Goal: Task Accomplishment & Management: Manage account settings

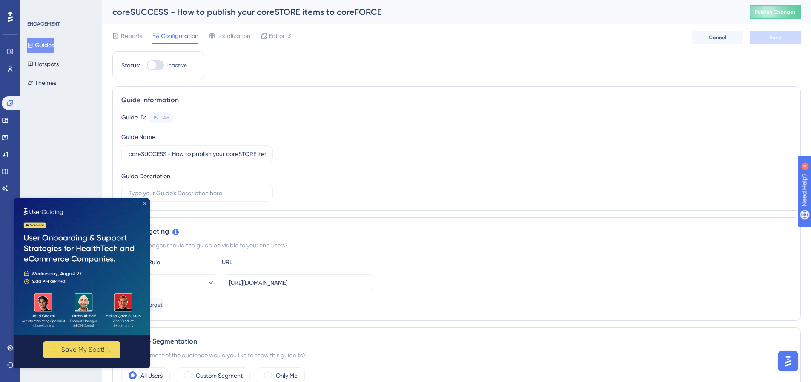
click at [145, 204] on icon "Close Preview" at bounding box center [144, 202] width 3 height 3
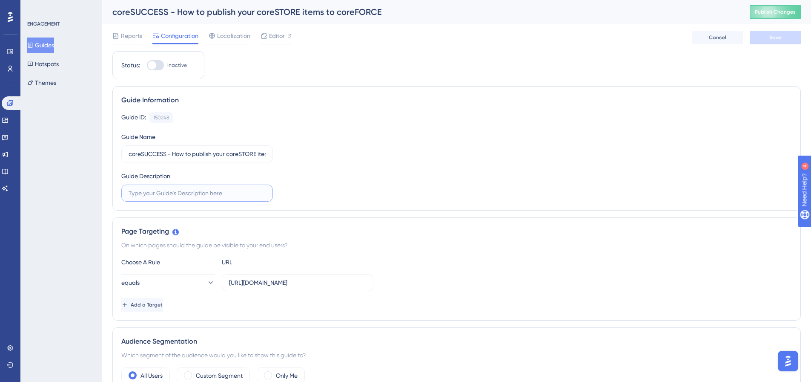
click at [239, 193] on input "text" at bounding box center [197, 192] width 137 height 9
type input "U"
type input "In this guide we will go through the process of publishing your coreSTORE produ…"
click at [187, 280] on button "equals" at bounding box center [168, 282] width 94 height 17
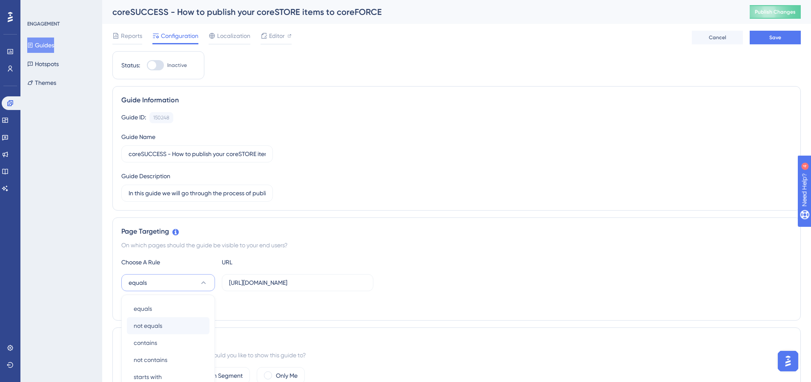
scroll to position [172, 0]
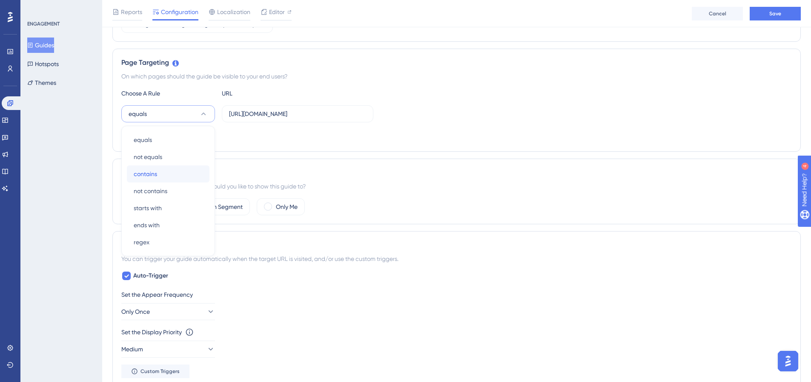
click at [164, 167] on div "contains contains" at bounding box center [168, 173] width 69 height 17
drag, startPoint x: 267, startPoint y: 117, endPoint x: 213, endPoint y: 116, distance: 54.9
click at [213, 116] on div "contains [URL][DOMAIN_NAME]" at bounding box center [247, 113] width 252 height 17
type input "[DOMAIN_NAME]/index.php/home"
click at [155, 138] on span "Add a Target" at bounding box center [148, 135] width 32 height 7
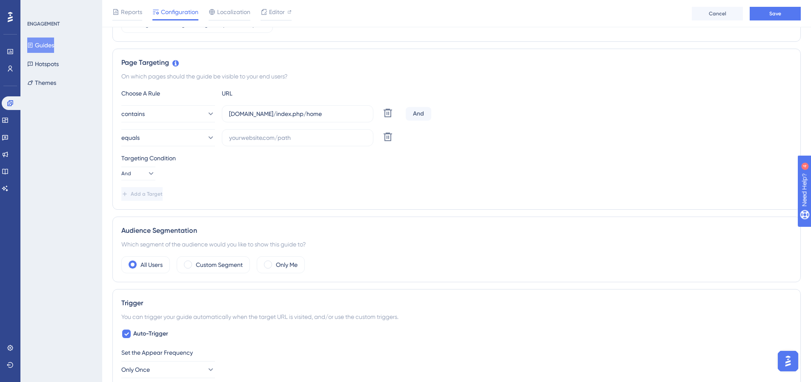
click at [138, 181] on div "Choose A Rule URL contains [DOMAIN_NAME]/index.php/home Delete And equals Delet…" at bounding box center [456, 144] width 671 height 112
click at [138, 173] on button "And" at bounding box center [138, 174] width 34 height 14
click at [136, 213] on span "Or" at bounding box center [133, 215] width 7 height 10
click at [162, 143] on button "equals" at bounding box center [168, 137] width 94 height 17
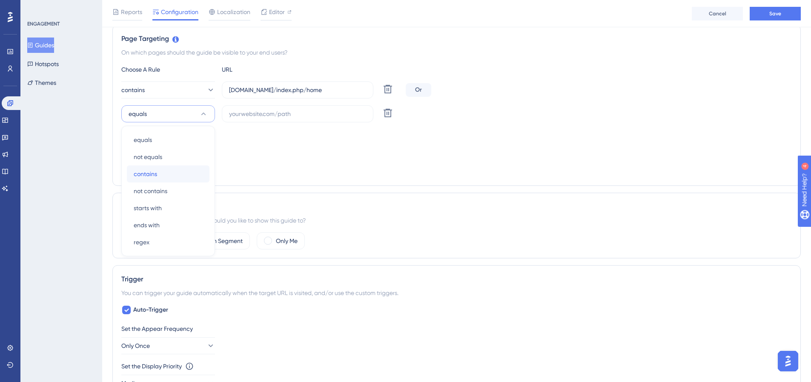
click at [155, 174] on span "contains" at bounding box center [145, 174] width 23 height 10
click at [243, 115] on input "text" at bounding box center [297, 113] width 137 height 9
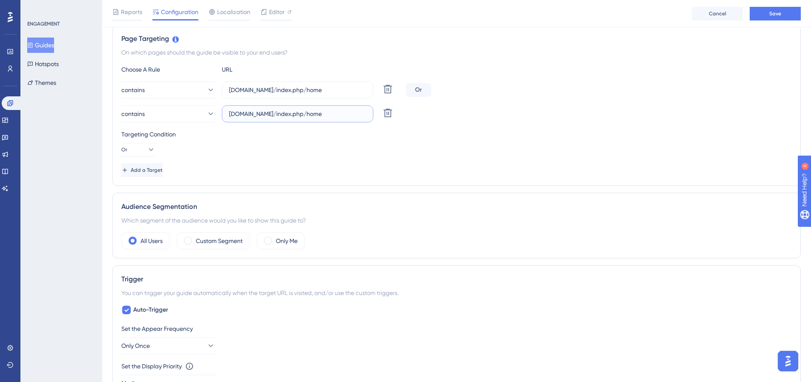
type input "[DOMAIN_NAME]/index.php/home"
click at [298, 148] on div "Targeting Condition Or" at bounding box center [456, 142] width 671 height 27
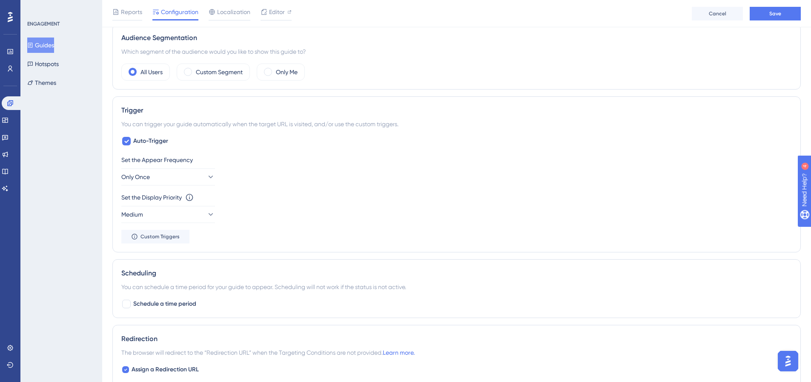
scroll to position [366, 0]
click at [150, 138] on span "Auto-Trigger" at bounding box center [150, 139] width 35 height 10
checkbox input "false"
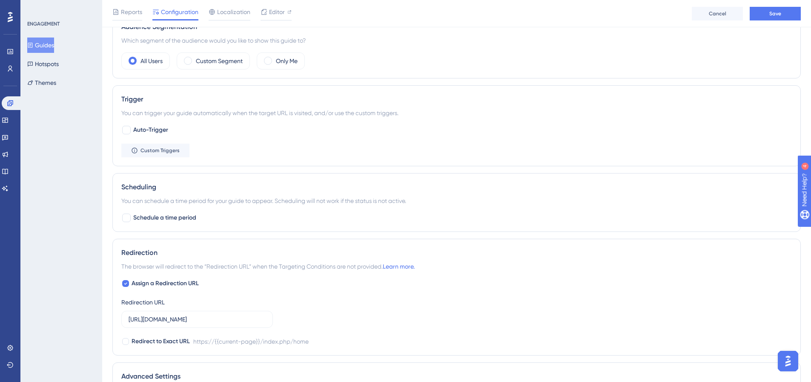
scroll to position [509, 0]
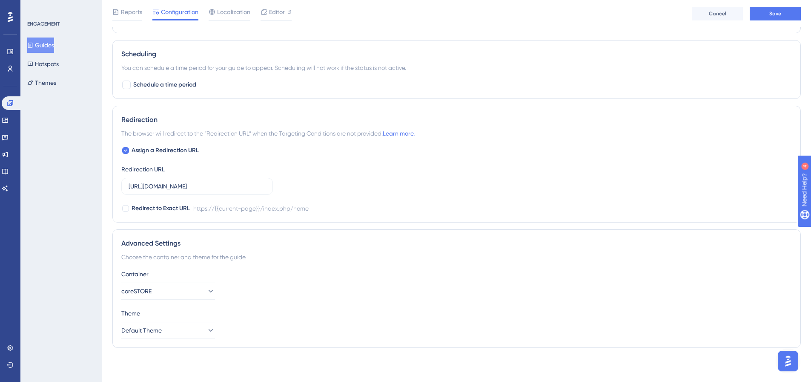
click at [167, 73] on div "Scheduling You can schedule a time period for your guide to appear. Scheduling …" at bounding box center [456, 69] width 689 height 59
click at [167, 83] on span "Schedule a time period" at bounding box center [164, 85] width 63 height 10
checkbox input "true"
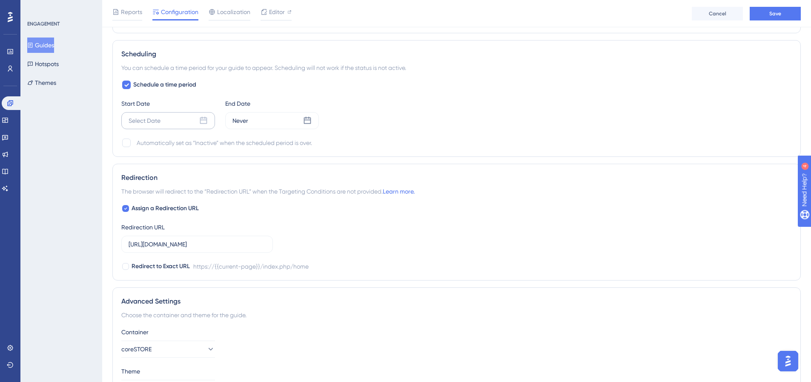
click at [178, 121] on div "Select Date" at bounding box center [168, 120] width 94 height 17
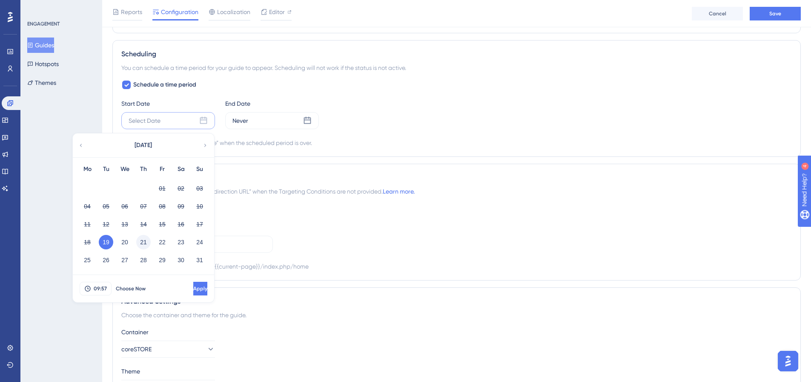
click at [143, 241] on button "21" at bounding box center [143, 242] width 14 height 14
click at [100, 287] on span "09:57" at bounding box center [100, 288] width 13 height 7
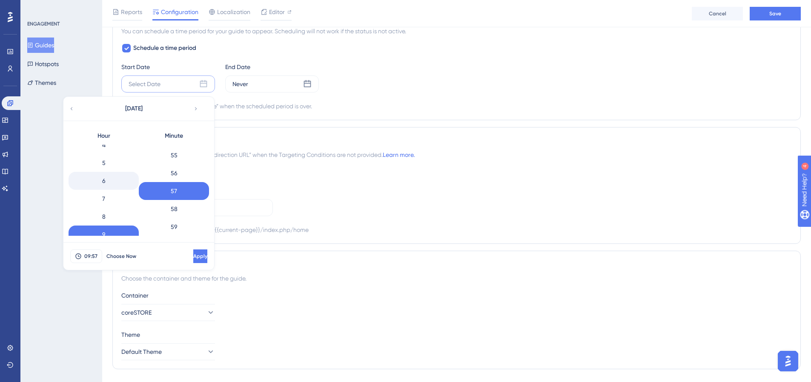
scroll to position [0, 0]
click at [103, 151] on div "0" at bounding box center [104, 153] width 70 height 18
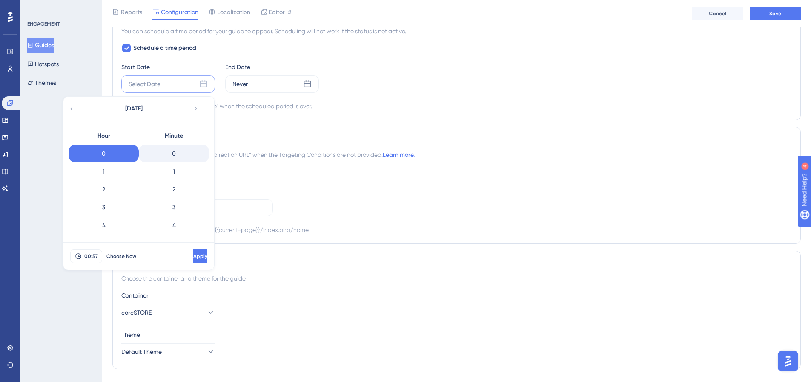
click at [170, 153] on div "0" at bounding box center [174, 153] width 70 height 18
click at [293, 130] on div "Redirection The browser will redirect to the “Redirection URL” when the Targeti…" at bounding box center [456, 185] width 689 height 117
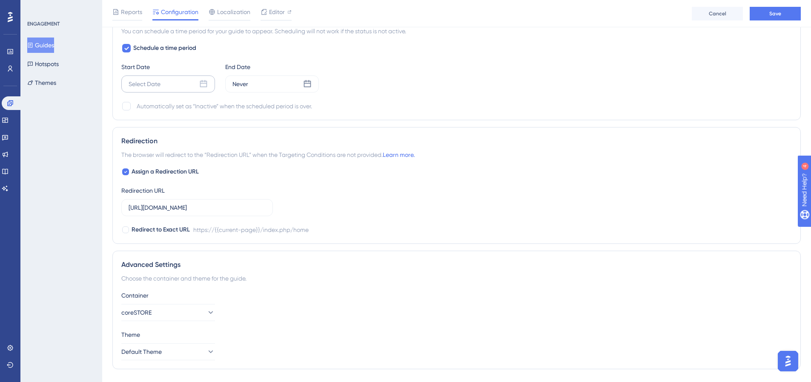
click at [170, 84] on div "Select Date" at bounding box center [168, 83] width 94 height 17
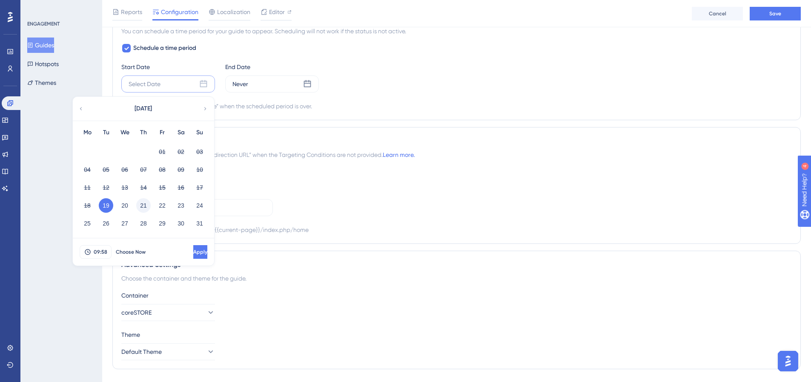
click at [145, 201] on button "21" at bounding box center [143, 205] width 14 height 14
click at [100, 250] on span "09:58" at bounding box center [101, 251] width 14 height 7
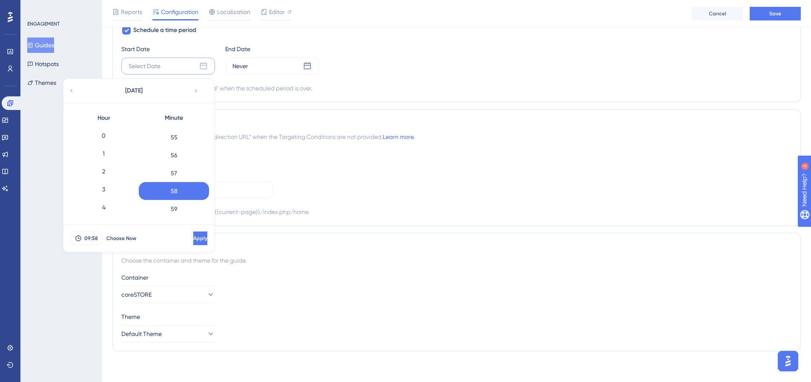
click at [111, 137] on div "0" at bounding box center [104, 135] width 70 height 18
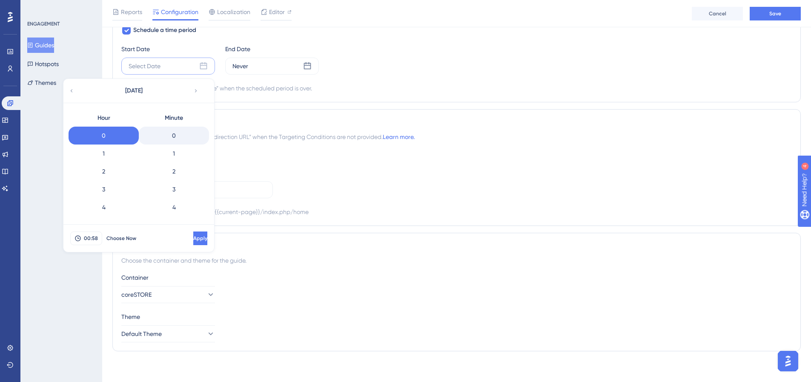
click at [176, 136] on div "0" at bounding box center [174, 135] width 70 height 18
click at [193, 241] on span "Apply" at bounding box center [200, 238] width 14 height 7
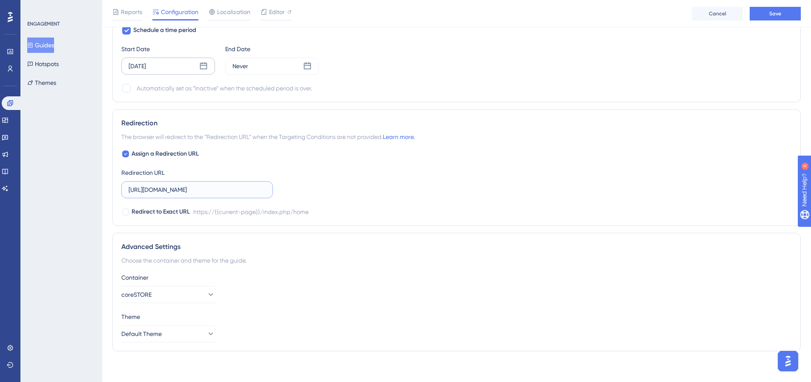
drag, startPoint x: 216, startPoint y: 190, endPoint x: 82, endPoint y: 188, distance: 134.6
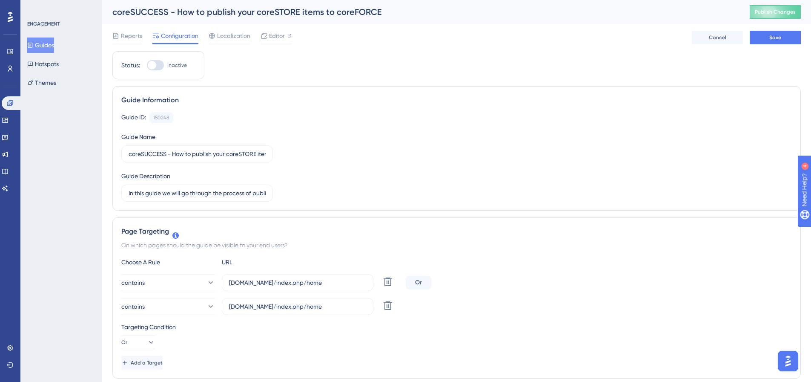
type input "index.php/home"
click at [149, 63] on div at bounding box center [152, 65] width 9 height 9
click at [147, 65] on input "Inactive" at bounding box center [147, 65] width 0 height 0
checkbox input "true"
click at [763, 41] on button "Save" at bounding box center [775, 38] width 51 height 14
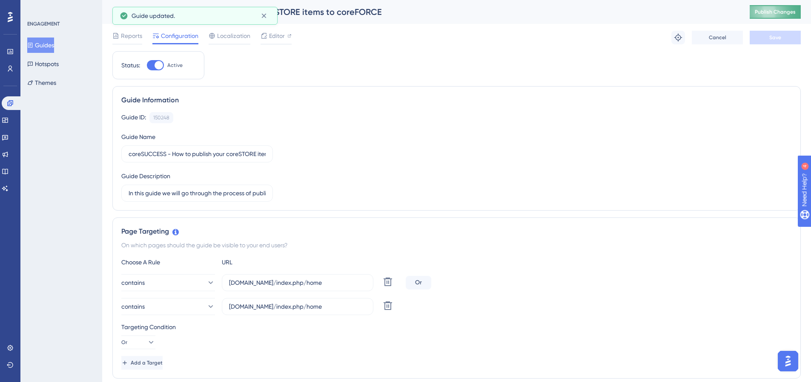
click at [792, 9] on span "Publish Changes" at bounding box center [775, 12] width 41 height 7
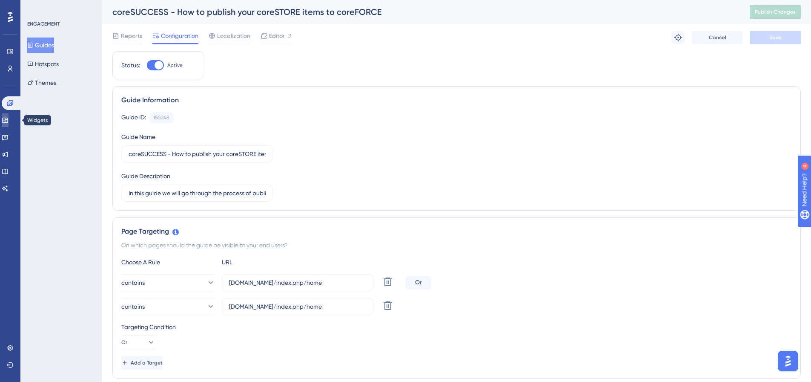
click at [9, 124] on link at bounding box center [5, 120] width 7 height 14
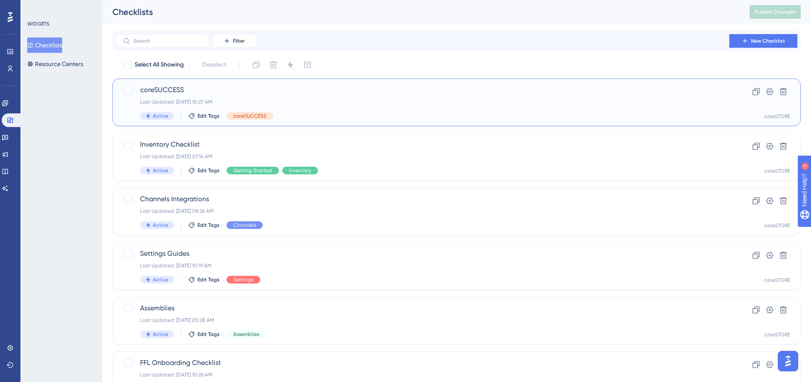
click at [168, 88] on span "coreSUCCESS" at bounding box center [422, 90] width 565 height 10
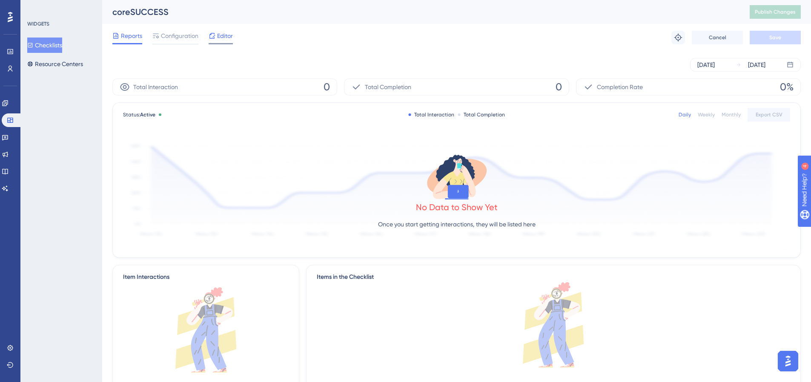
click at [231, 39] on span "Editor" at bounding box center [225, 36] width 16 height 10
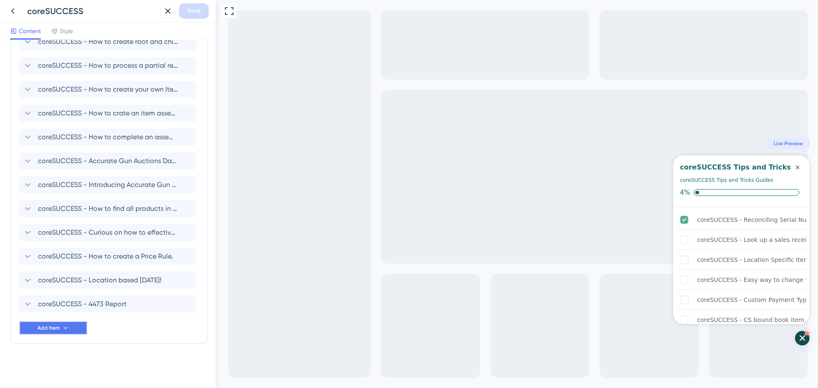
click at [67, 334] on button "Add Item" at bounding box center [53, 328] width 68 height 14
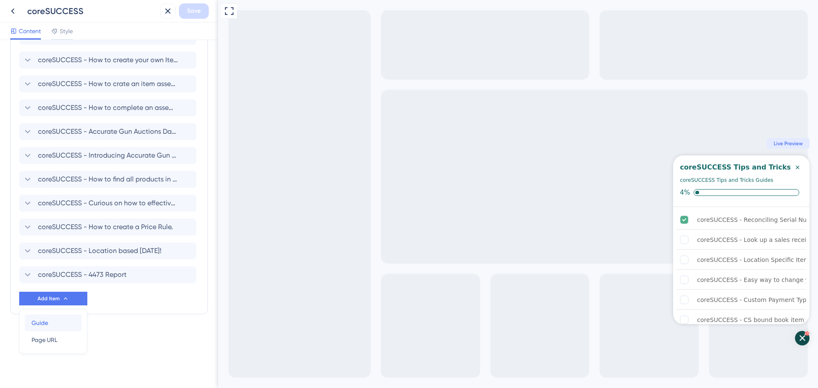
click at [60, 324] on div "Guide Guide" at bounding box center [53, 322] width 43 height 17
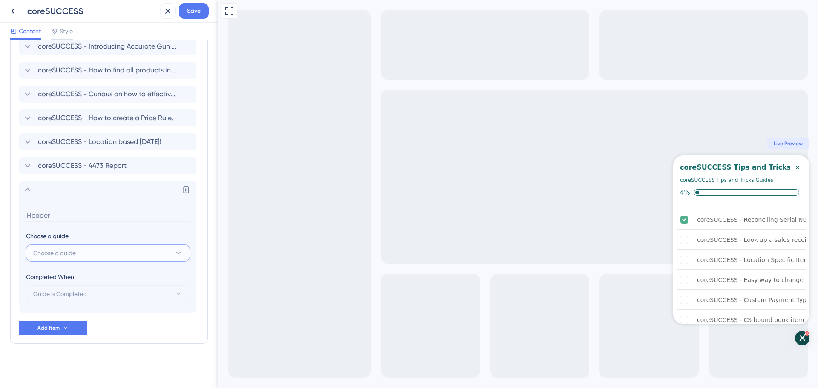
click at [89, 258] on button "Choose a guide" at bounding box center [108, 252] width 164 height 17
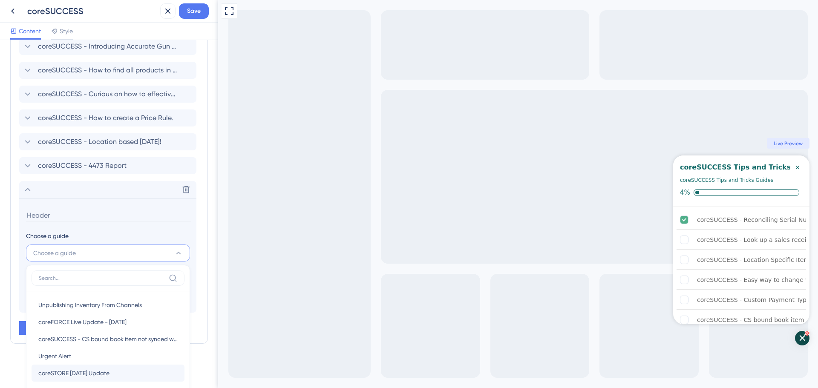
scroll to position [899, 0]
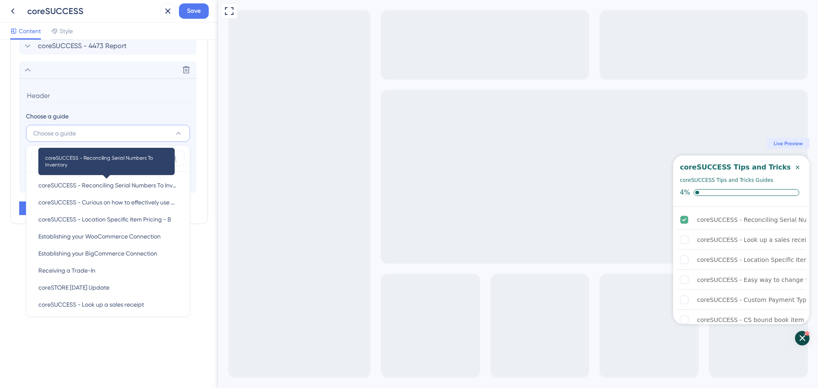
type input "e"
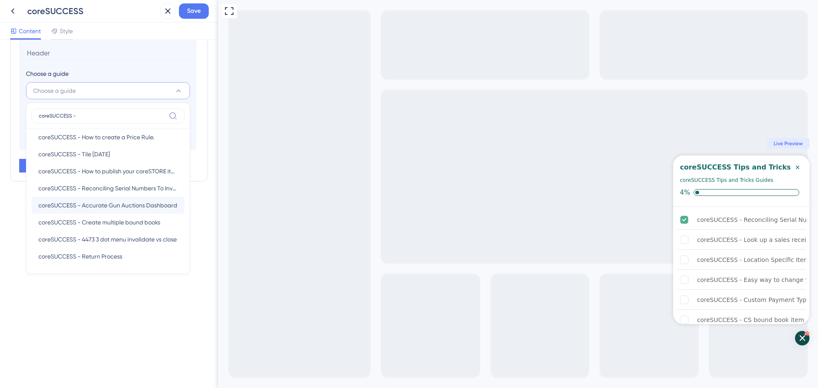
scroll to position [109, 0]
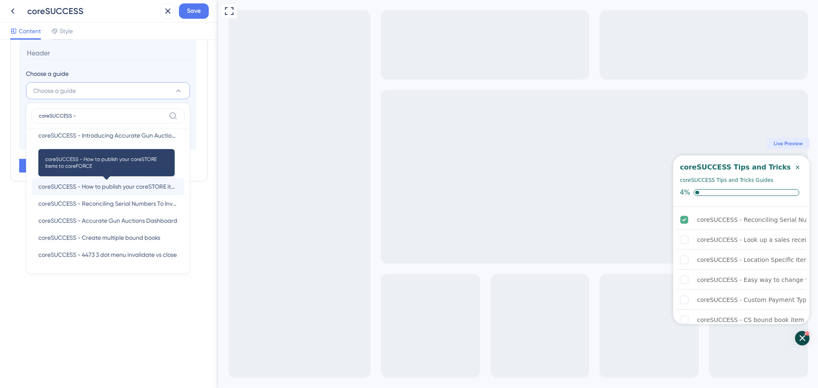
type input "coreSUCCESS -"
click at [127, 188] on span "coreSUCCESS - How to publish your coreSTORE items to coreFORCE" at bounding box center [107, 186] width 139 height 10
type input "coreSUCCESS - How to publish your coreSTORE items to coreFORCE"
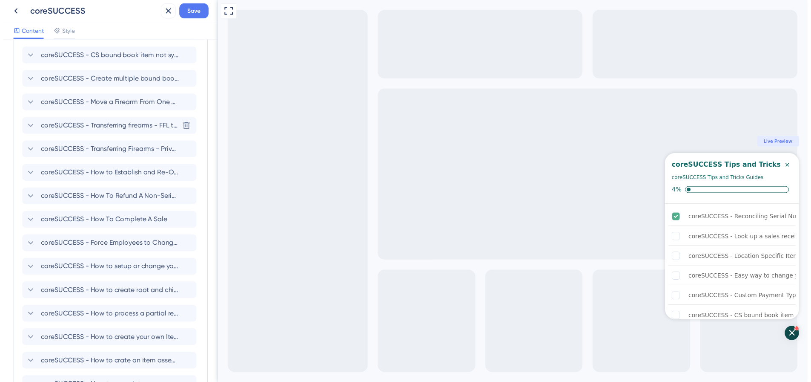
scroll to position [268, 0]
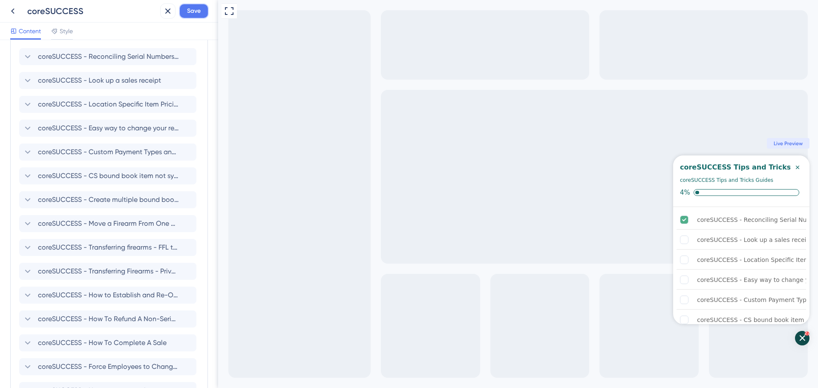
click at [193, 7] on span "Save" at bounding box center [194, 11] width 14 height 10
click at [166, 17] on button at bounding box center [161, 16] width 13 height 14
click at [17, 13] on icon at bounding box center [13, 11] width 10 height 10
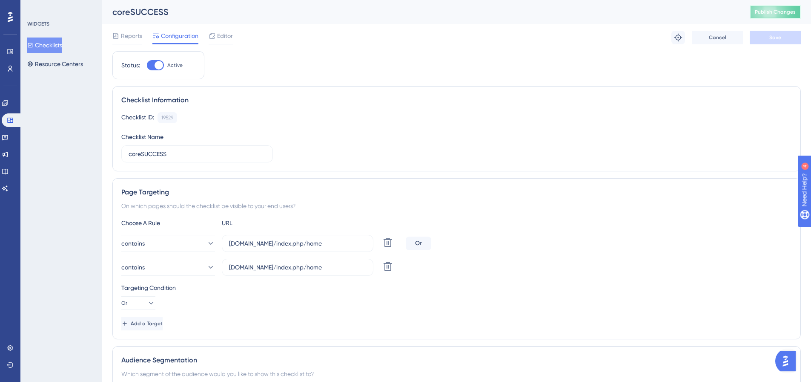
click at [790, 9] on span "Publish Changes" at bounding box center [775, 12] width 41 height 7
click at [265, 16] on div "coreSUCCESS" at bounding box center [420, 12] width 616 height 12
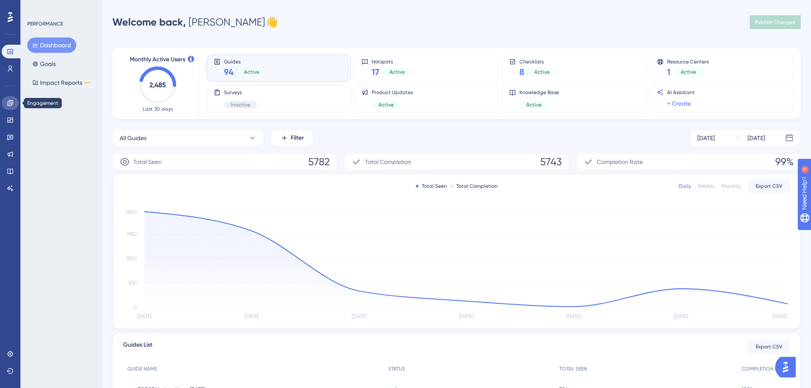
click at [12, 101] on icon at bounding box center [10, 103] width 6 height 6
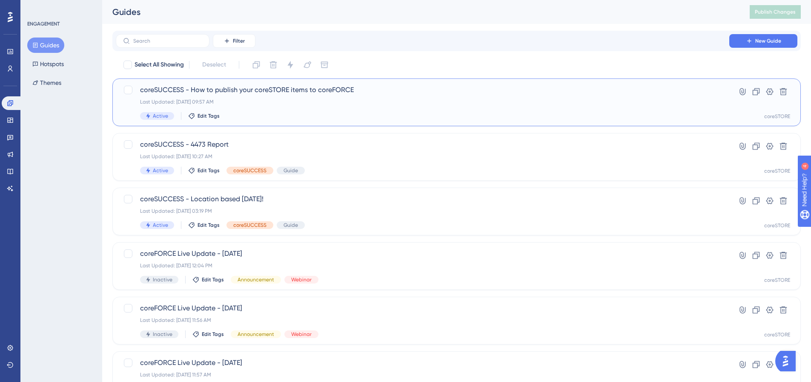
click at [335, 111] on div "coreSUCCESS - How to publish your coreSTORE items to coreFORCE Last Updated: Au…" at bounding box center [422, 102] width 565 height 35
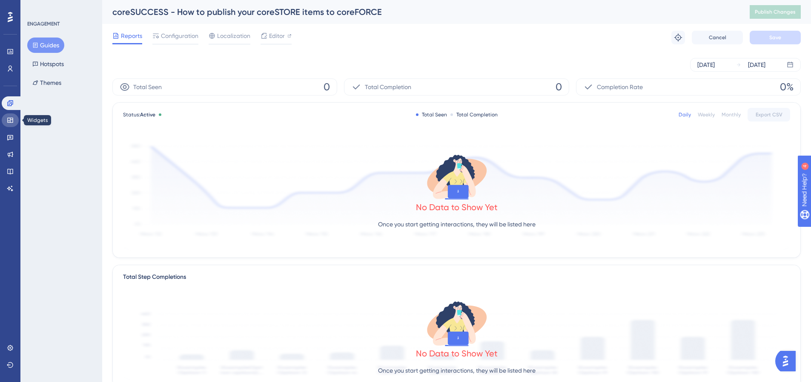
click at [11, 122] on icon at bounding box center [10, 120] width 7 height 7
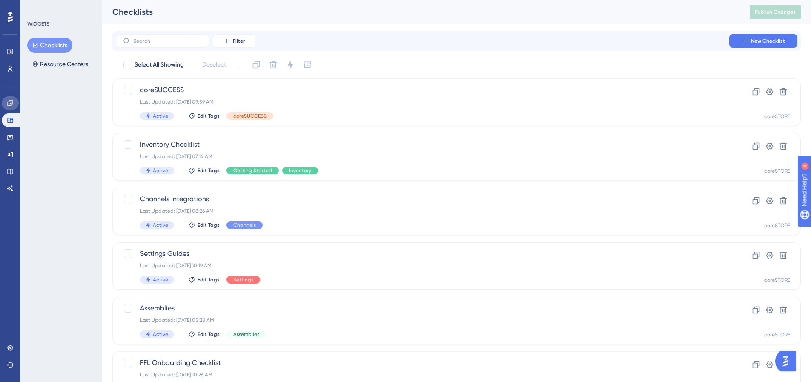
click at [12, 109] on link at bounding box center [10, 103] width 17 height 14
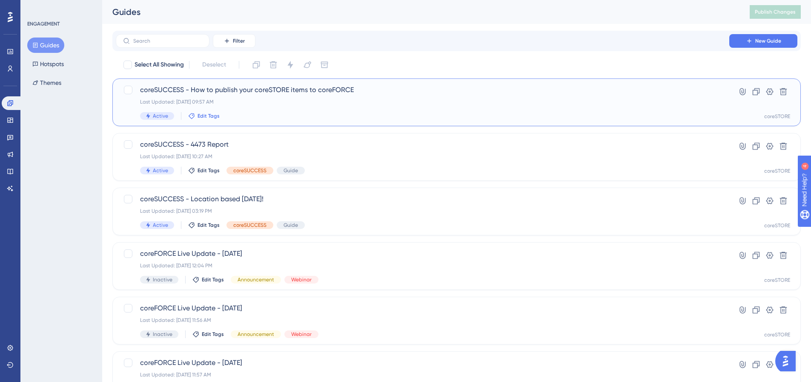
click at [209, 115] on span "Edit Tags" at bounding box center [209, 115] width 22 height 7
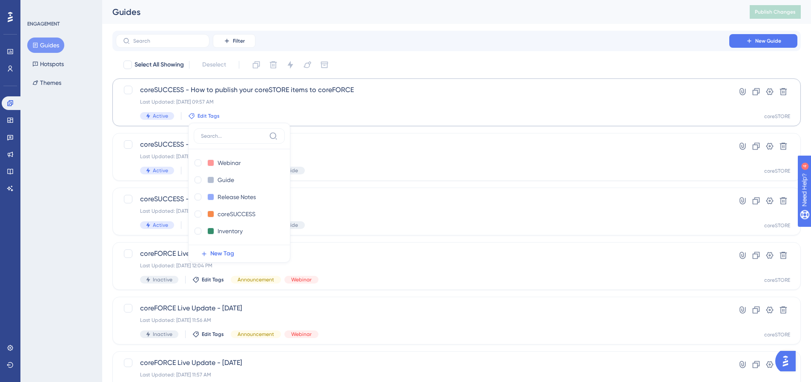
scroll to position [2, 0]
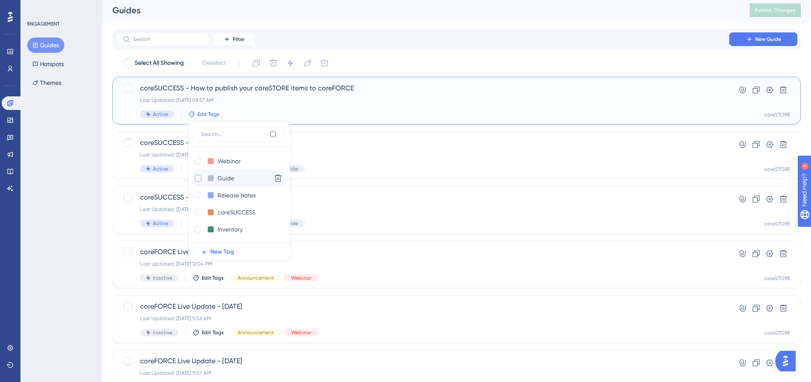
click at [198, 179] on div at bounding box center [198, 178] width 7 height 7
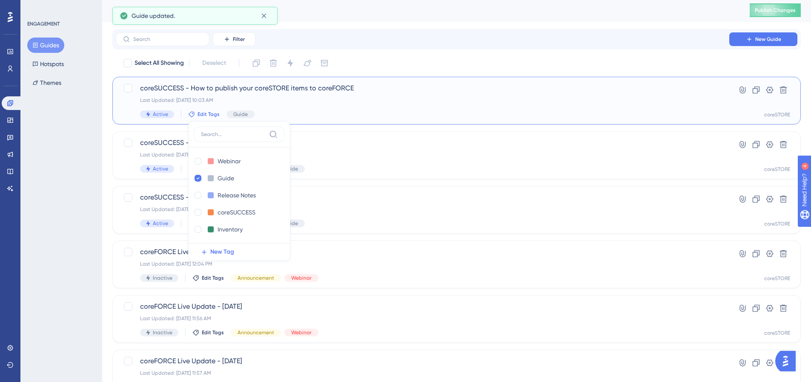
checkbox input "true"
click at [197, 215] on div at bounding box center [198, 212] width 7 height 7
checkbox input "true"
click at [155, 111] on span "Active" at bounding box center [160, 114] width 15 height 7
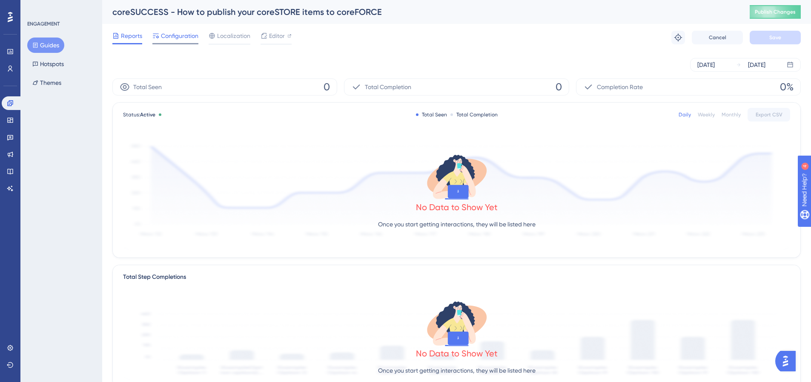
click at [187, 35] on span "Configuration" at bounding box center [179, 36] width 37 height 10
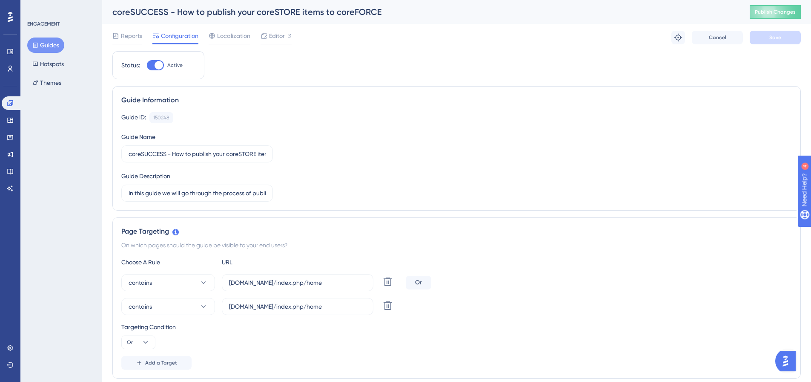
click at [155, 66] on div at bounding box center [159, 65] width 9 height 9
click at [147, 66] on input "Active" at bounding box center [147, 65] width 0 height 0
checkbox input "false"
click at [770, 40] on span "Save" at bounding box center [776, 37] width 12 height 7
click at [779, 9] on span "Publish Changes" at bounding box center [775, 12] width 41 height 7
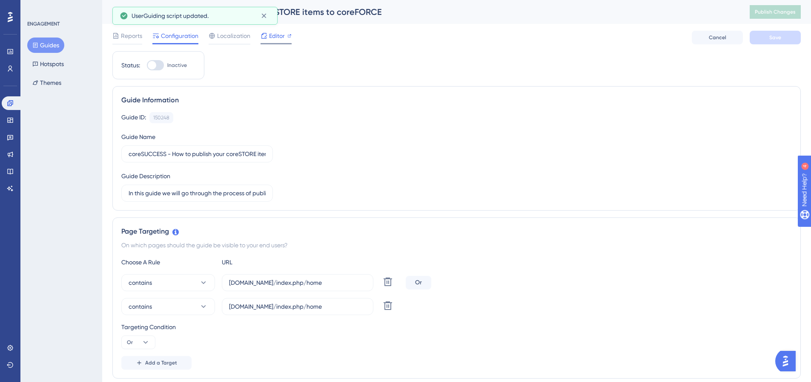
click at [279, 36] on span "Editor" at bounding box center [277, 36] width 16 height 10
